Goal: Task Accomplishment & Management: Manage account settings

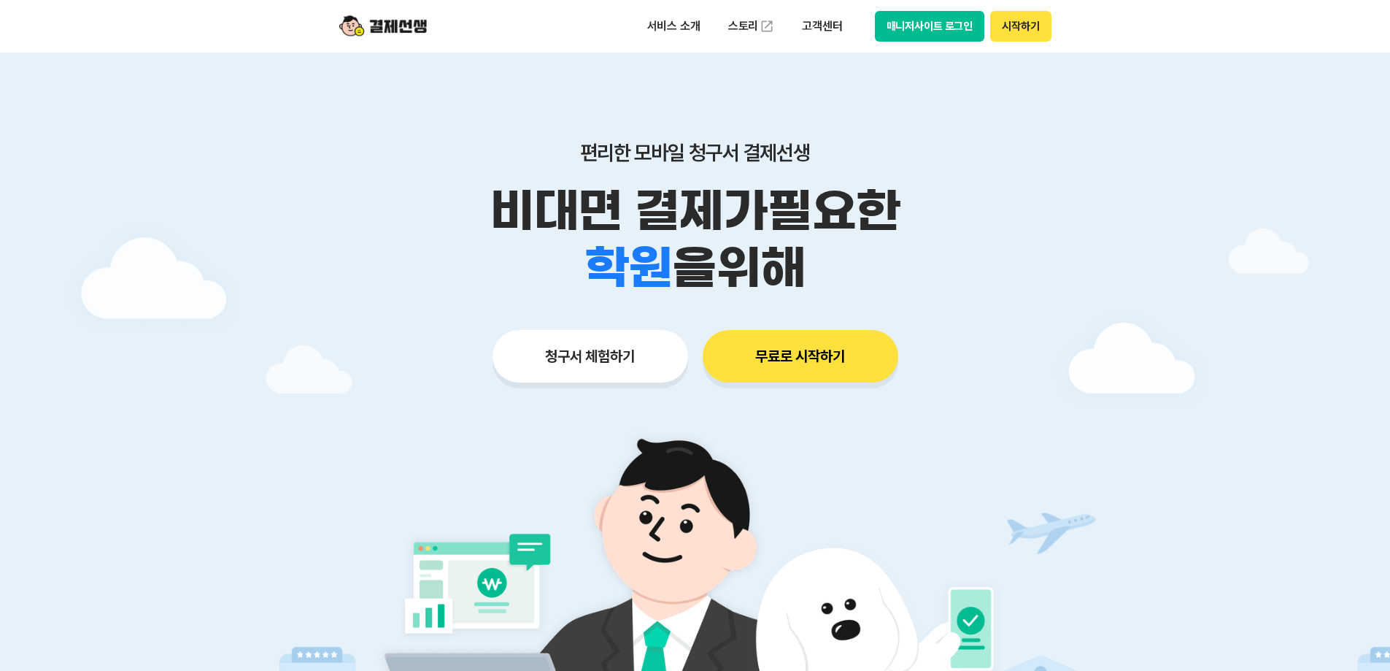
click at [809, 379] on button "무료로 시작하기" at bounding box center [801, 356] width 196 height 53
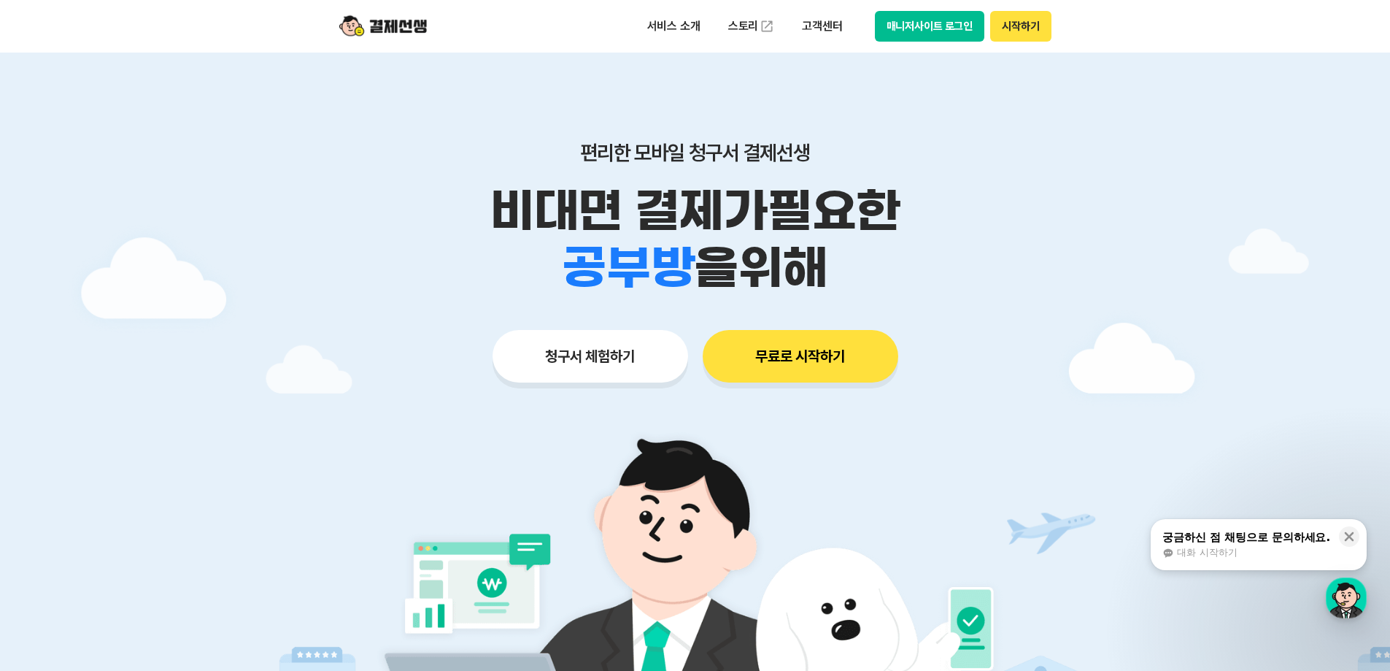
click at [935, 34] on button "매니저사이트 로그인" at bounding box center [930, 26] width 110 height 31
click at [1354, 541] on icon at bounding box center [1349, 536] width 15 height 15
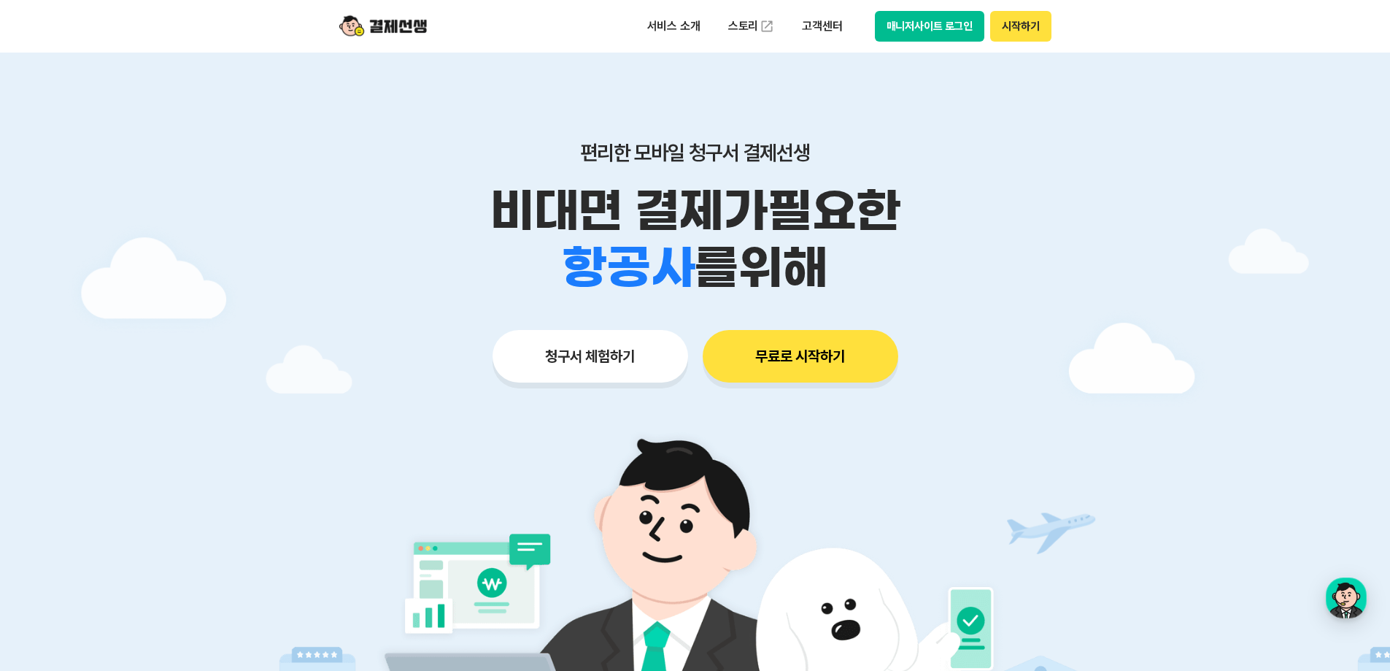
click at [929, 34] on button "매니저사이트 로그인" at bounding box center [930, 26] width 110 height 31
